Goal: Task Accomplishment & Management: Use online tool/utility

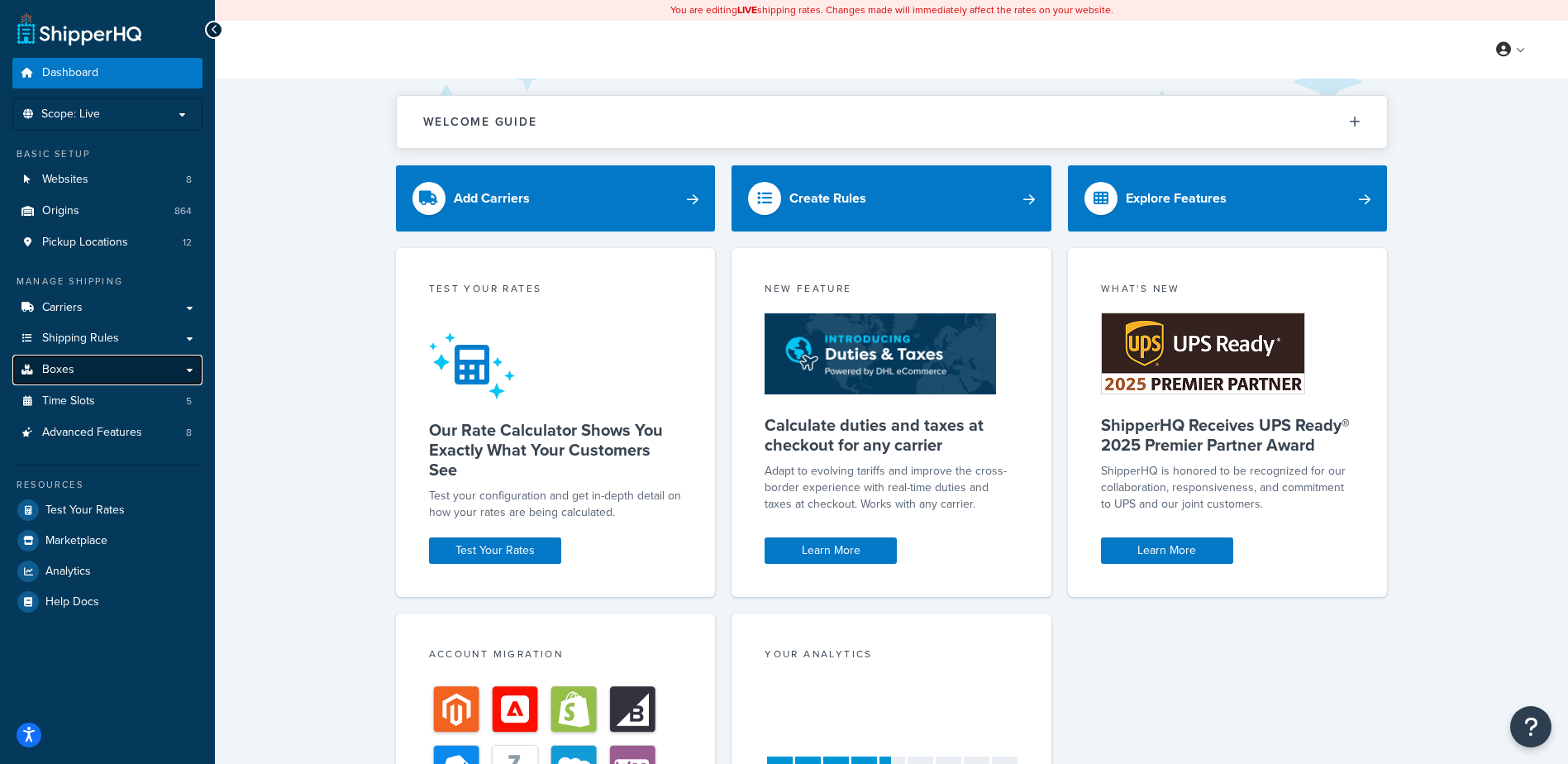
click at [97, 363] on link "Boxes" at bounding box center [107, 370] width 190 height 31
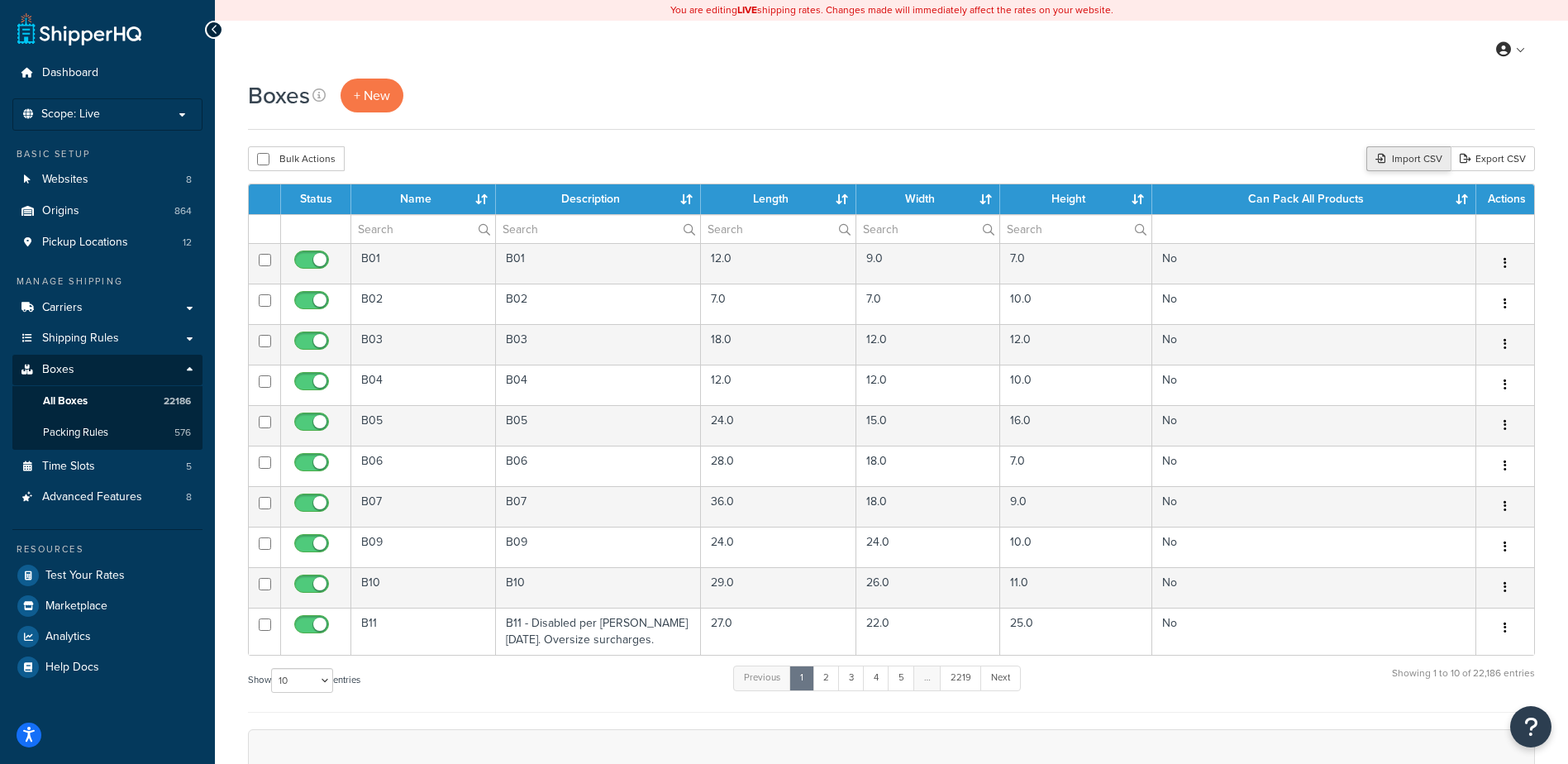
click at [1403, 159] on div "Import CSV" at bounding box center [1408, 158] width 84 height 24
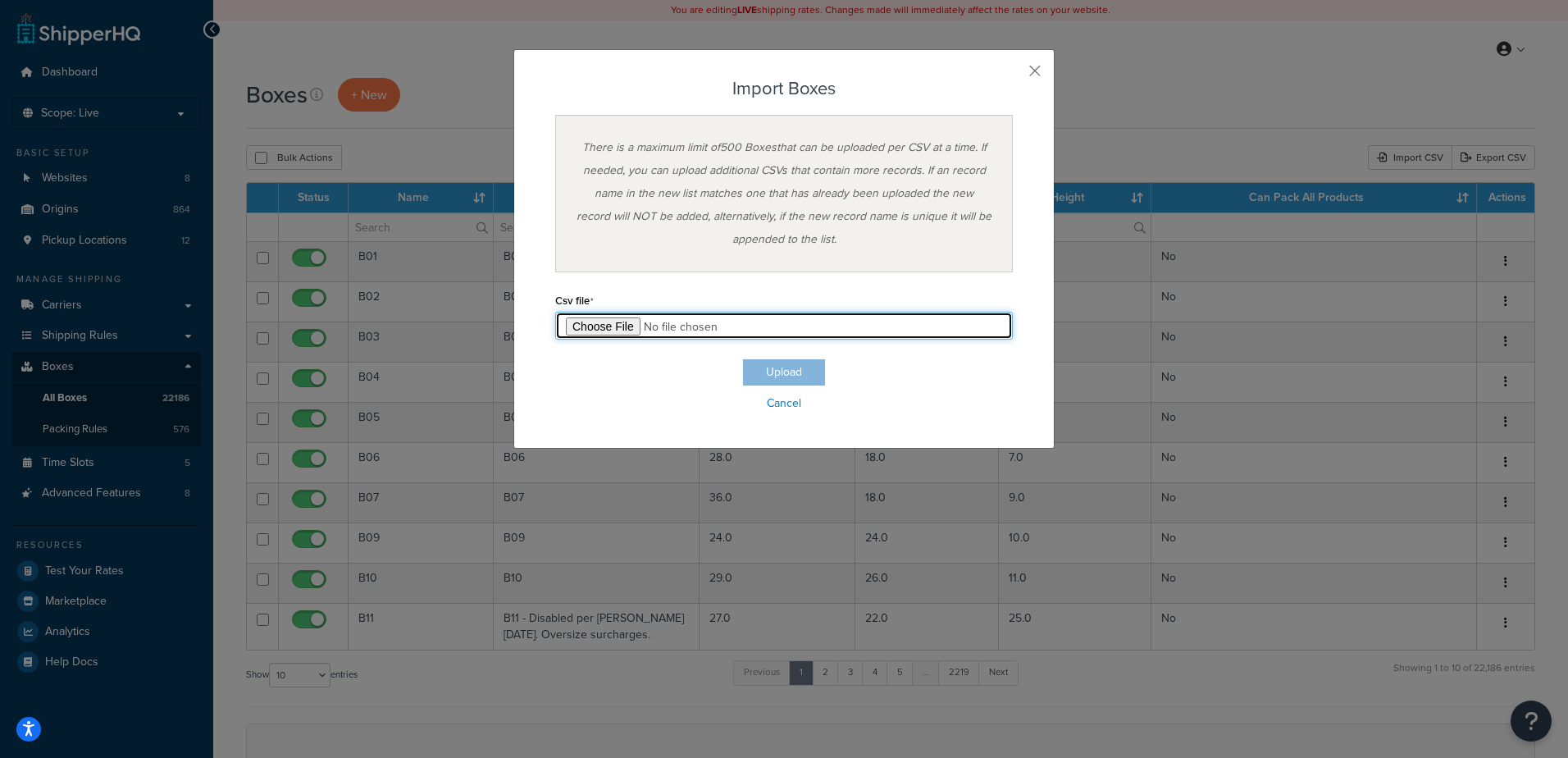
click at [574, 333] on input "file" at bounding box center [784, 325] width 457 height 28
type input "C:\fakepath\10_13_2025_box_dims.csv"
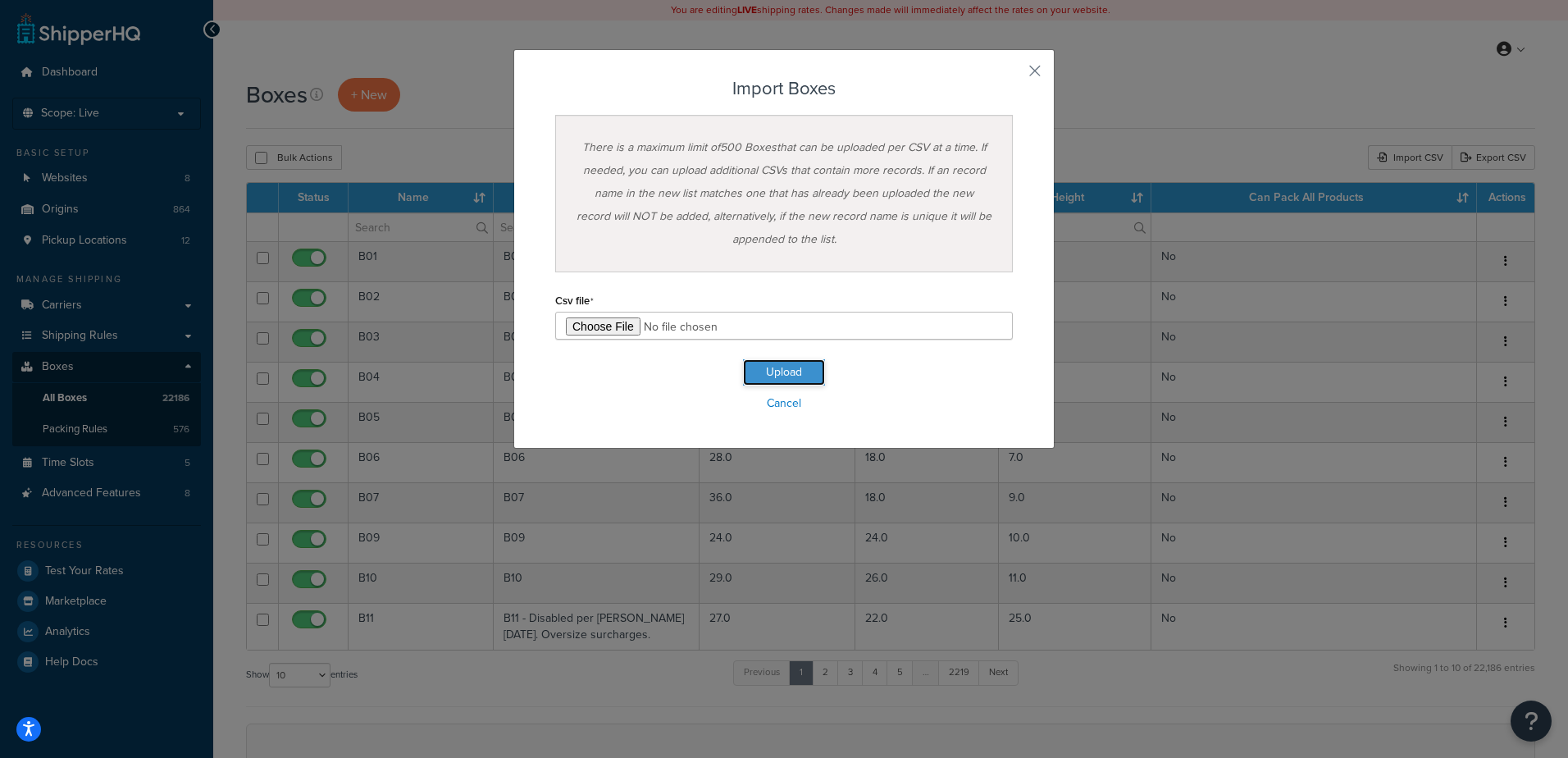
click at [793, 382] on button "Upload" at bounding box center [784, 371] width 82 height 26
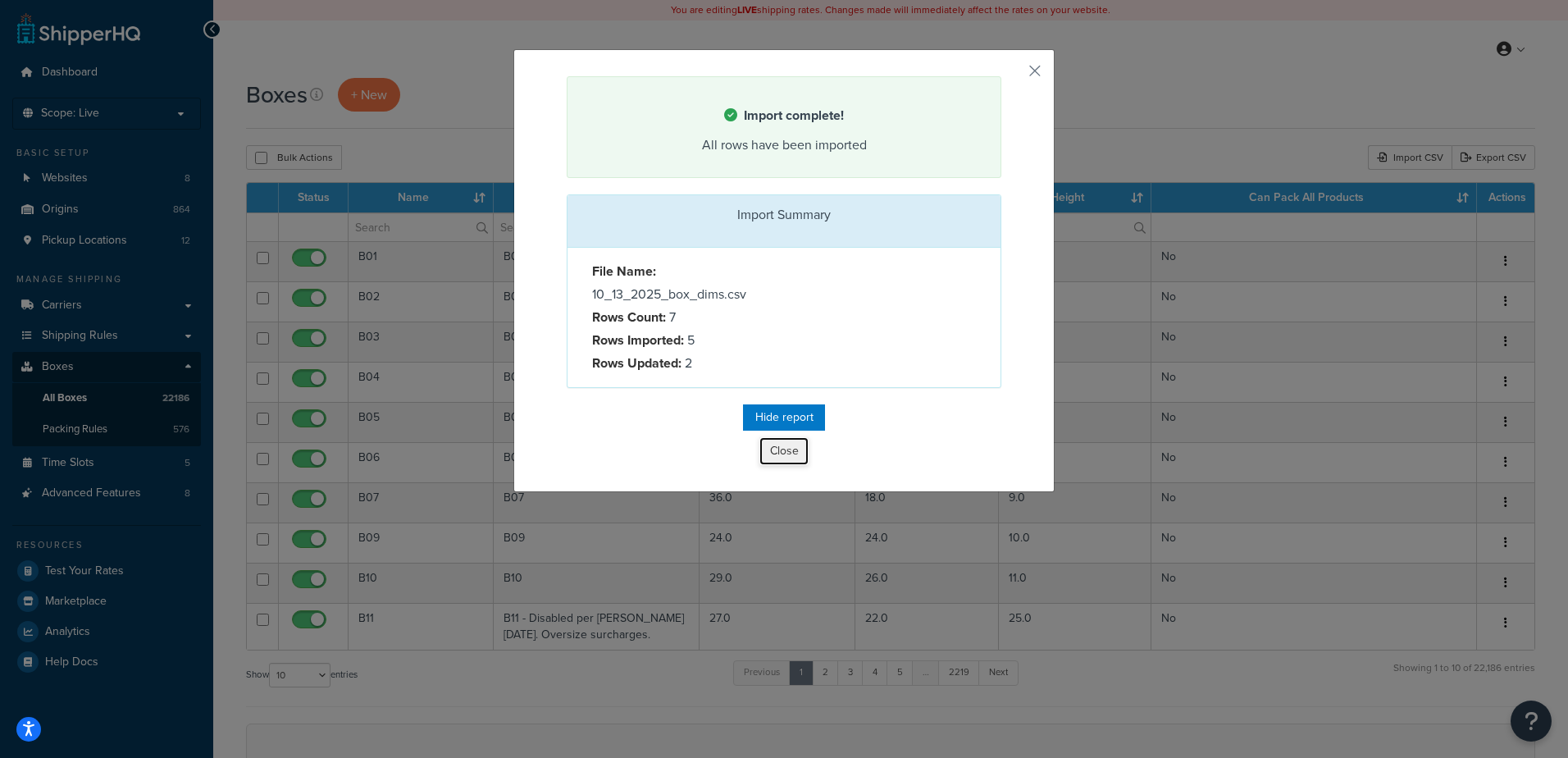
click at [784, 443] on button "Close" at bounding box center [784, 451] width 49 height 28
